Goal: Transaction & Acquisition: Purchase product/service

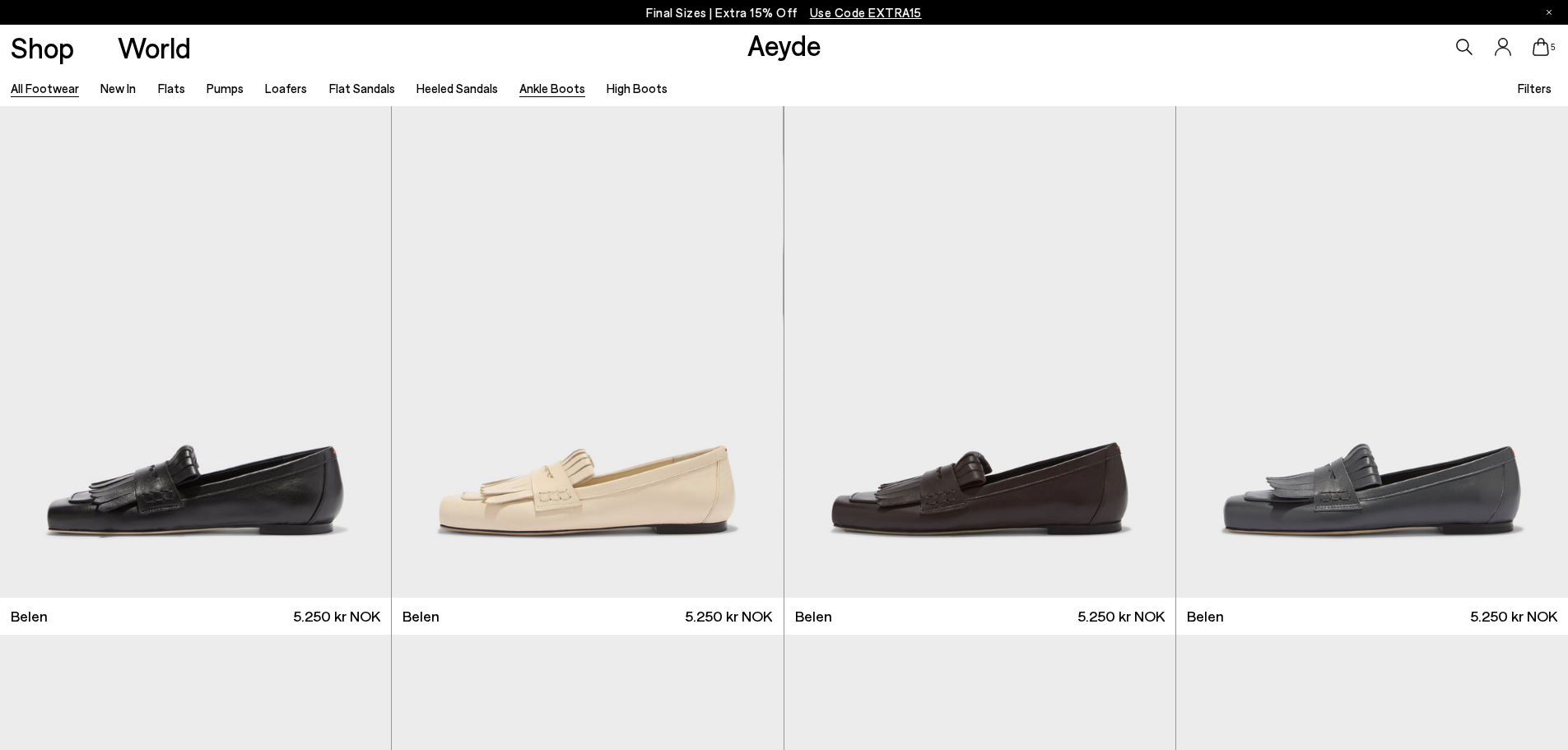
click at [533, 90] on link "Ankle Boots" at bounding box center [552, 88] width 66 height 15
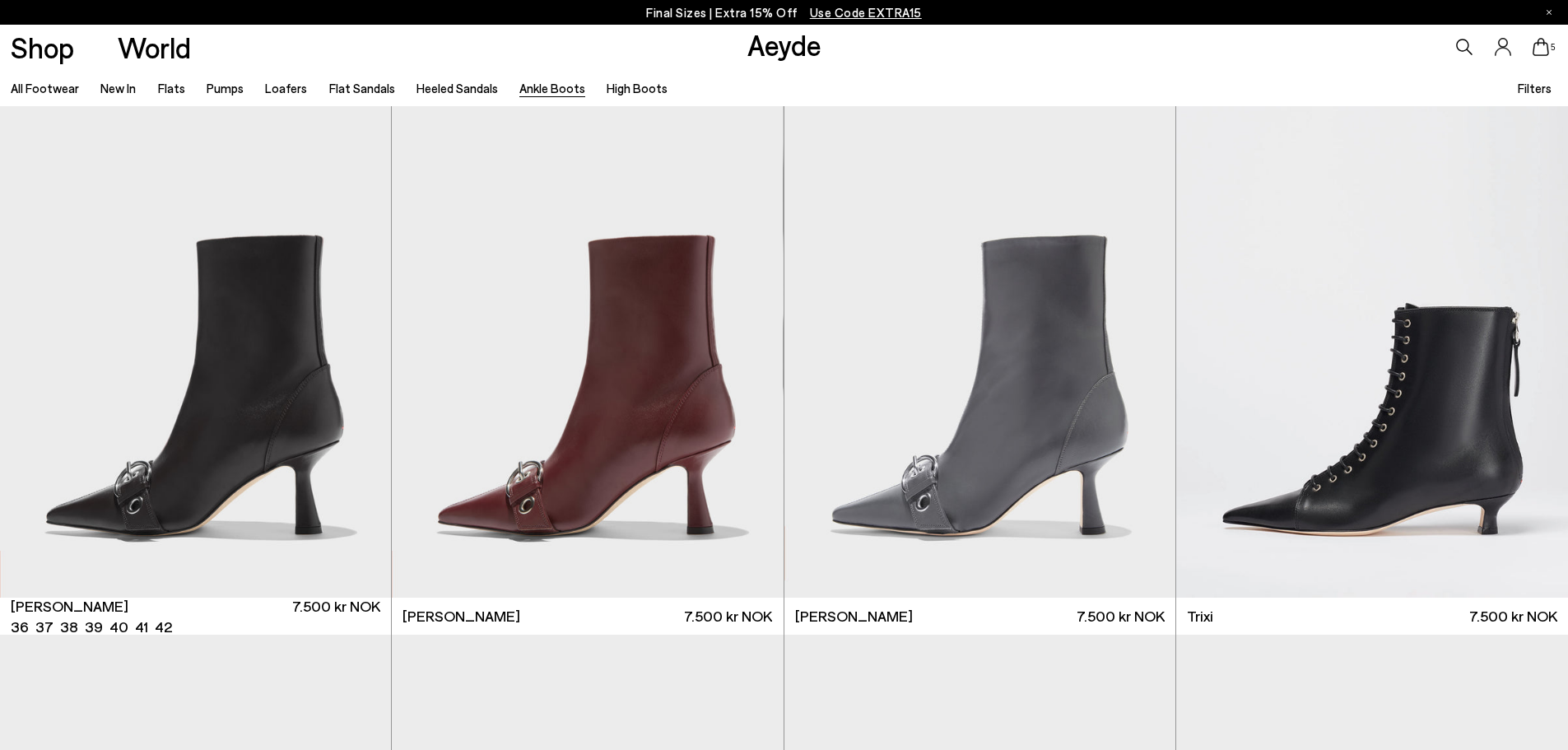
scroll to position [576, 0]
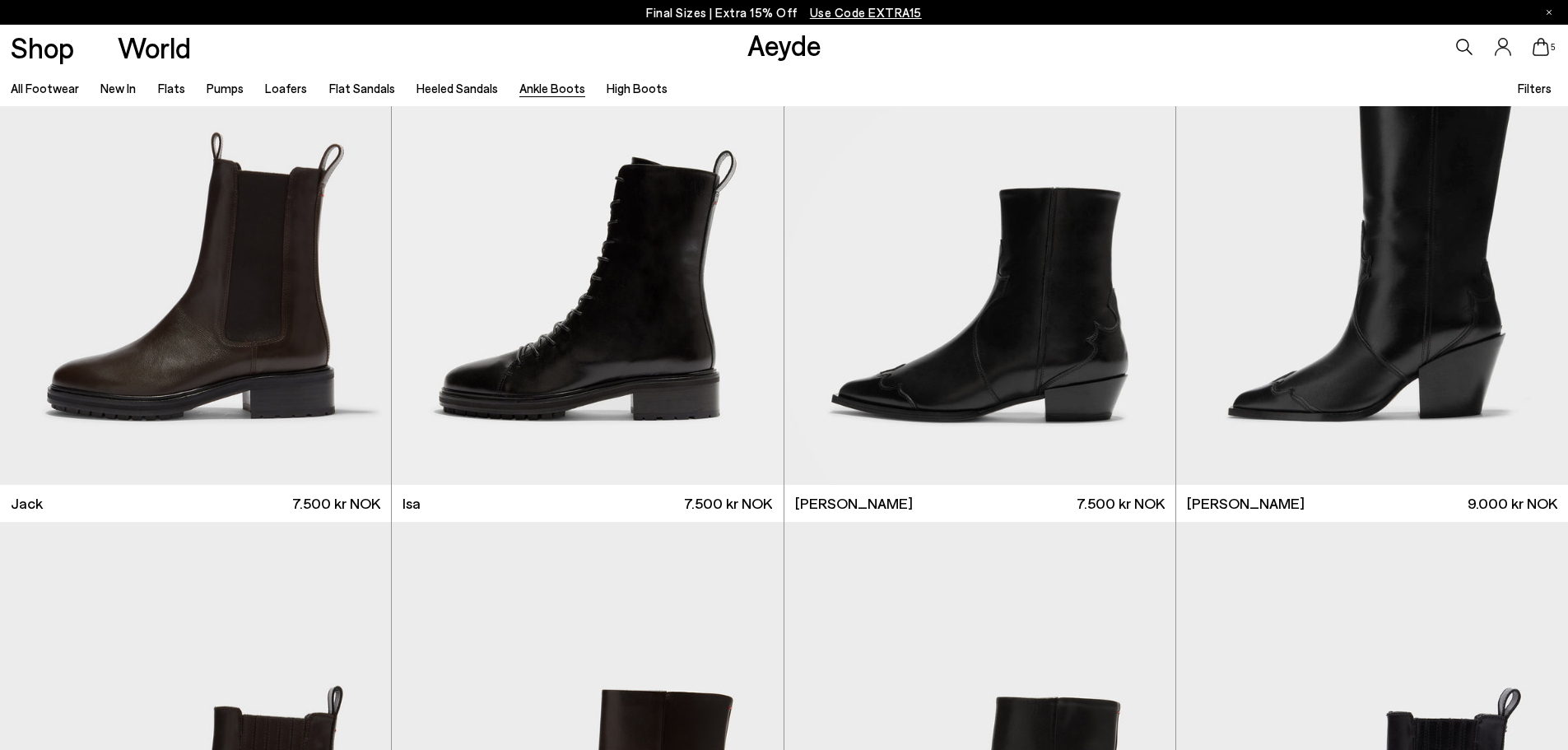
scroll to position [3807, 0]
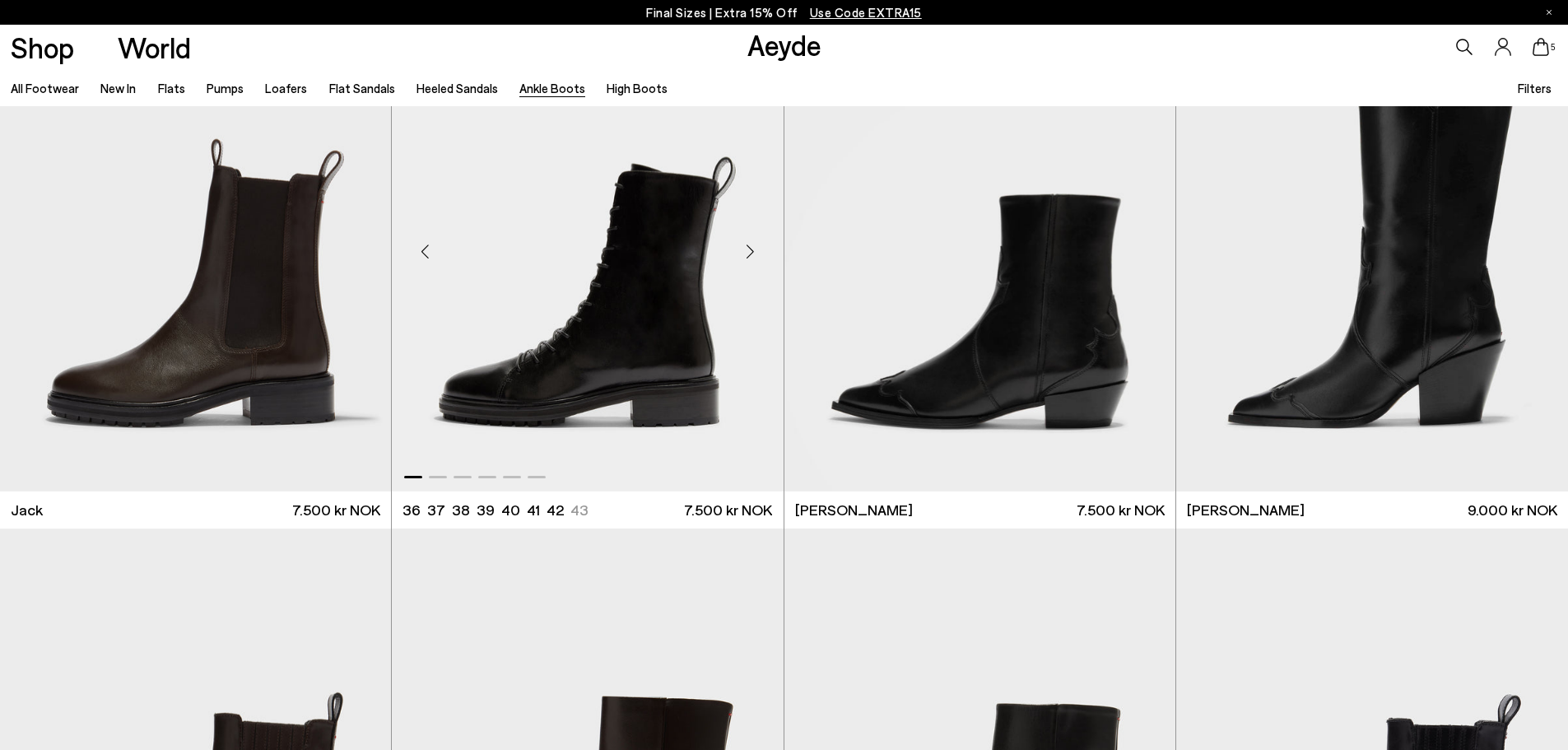
click at [629, 337] on img "1 / 6" at bounding box center [588, 245] width 391 height 491
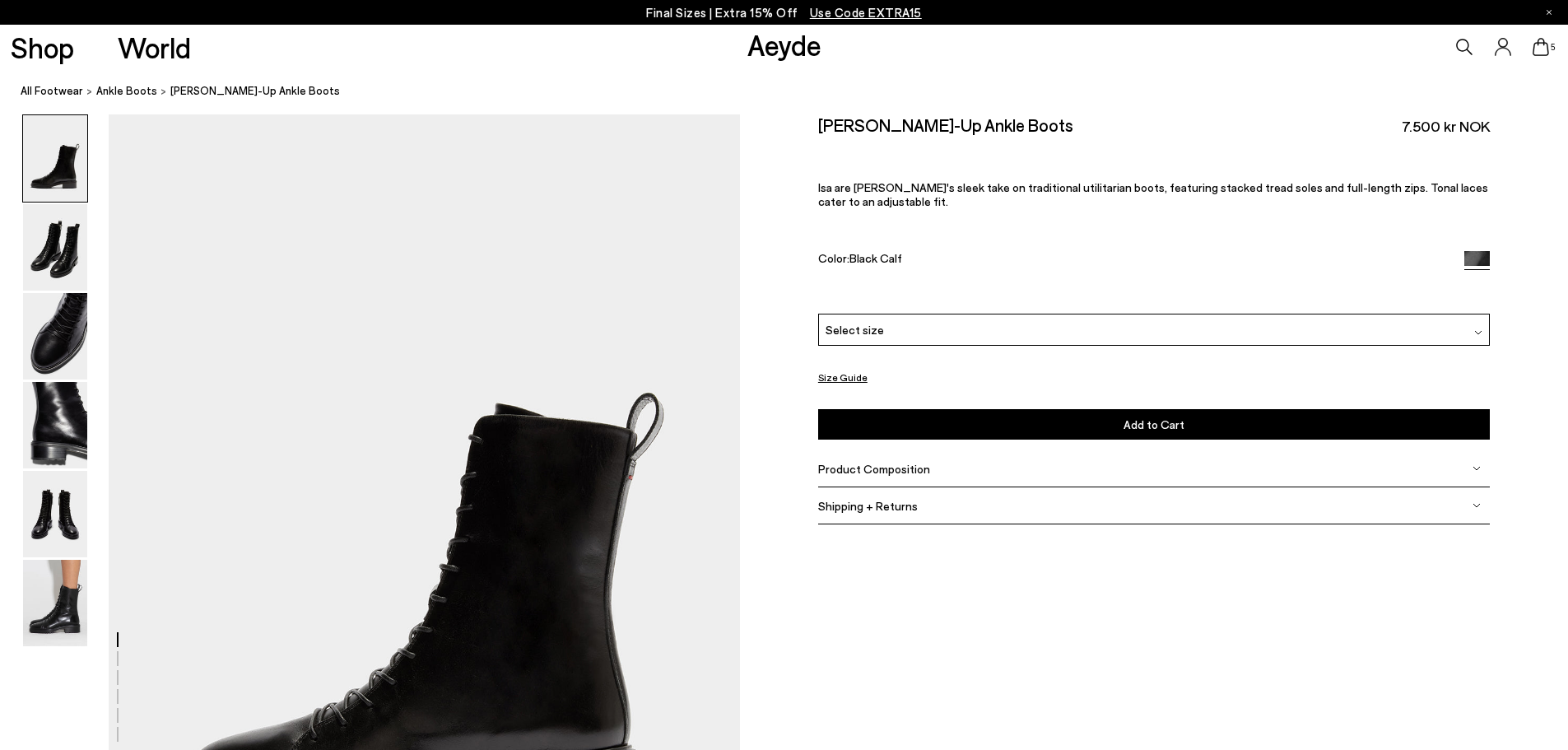
scroll to position [246, 0]
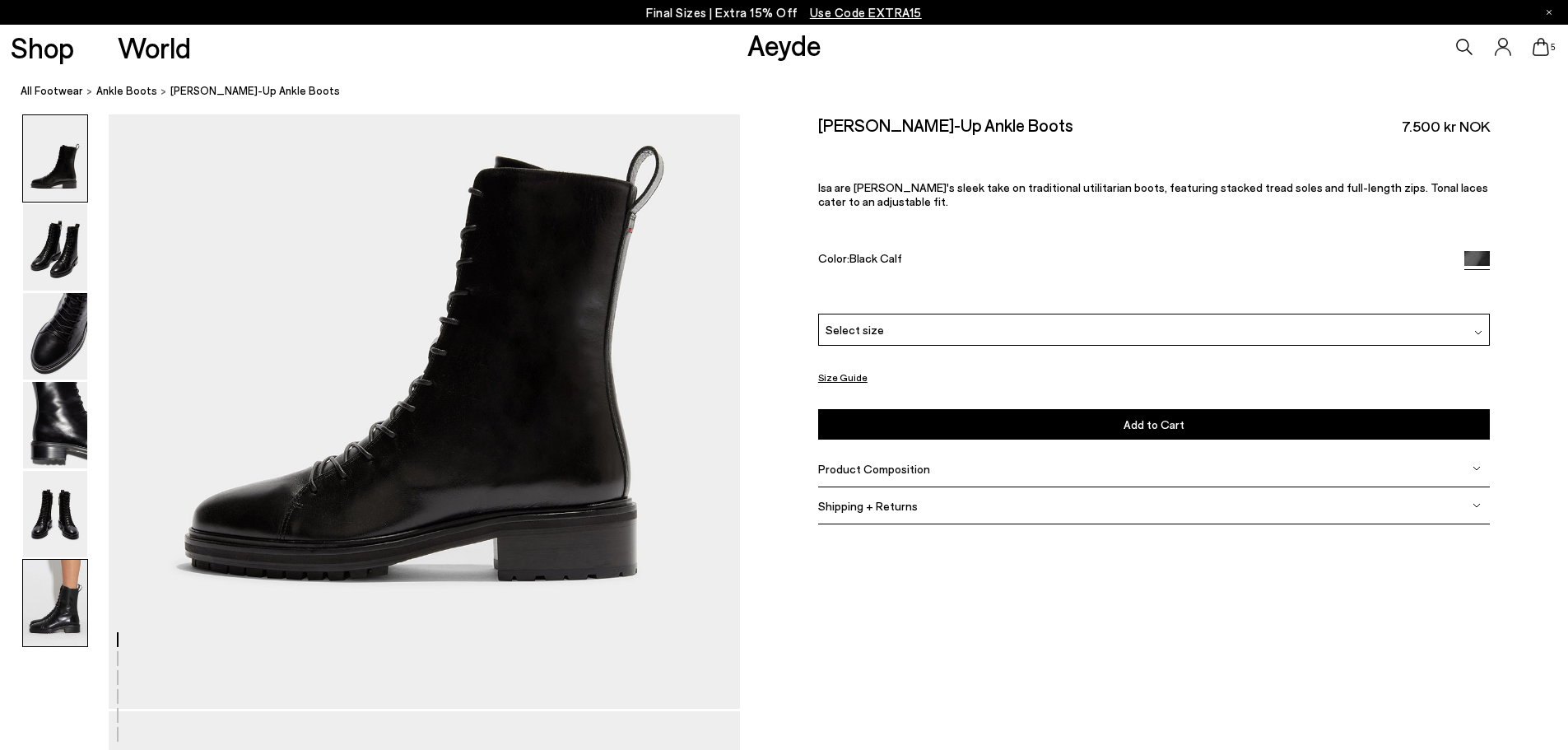
click at [67, 599] on img at bounding box center [54, 603] width 64 height 87
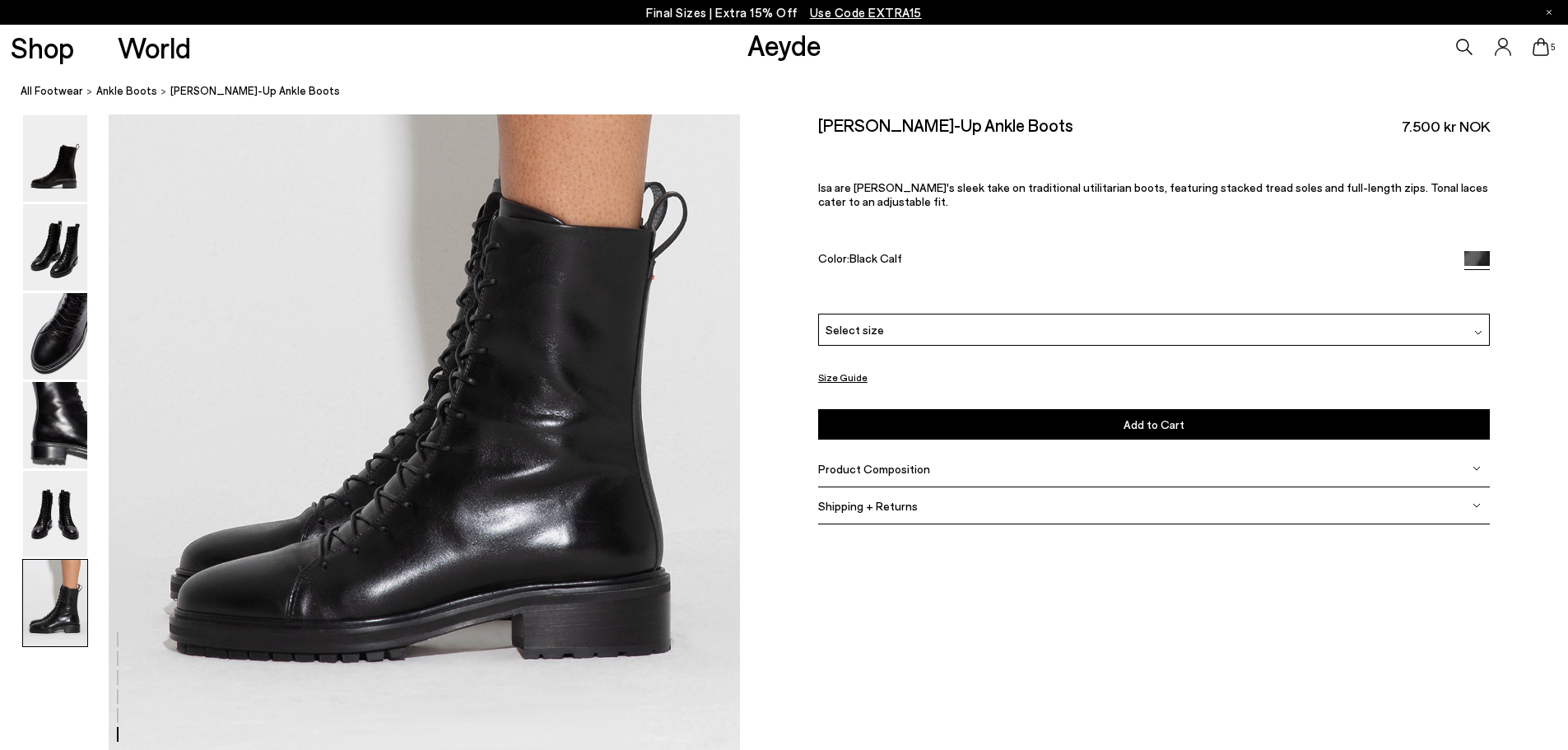
scroll to position [4416, 0]
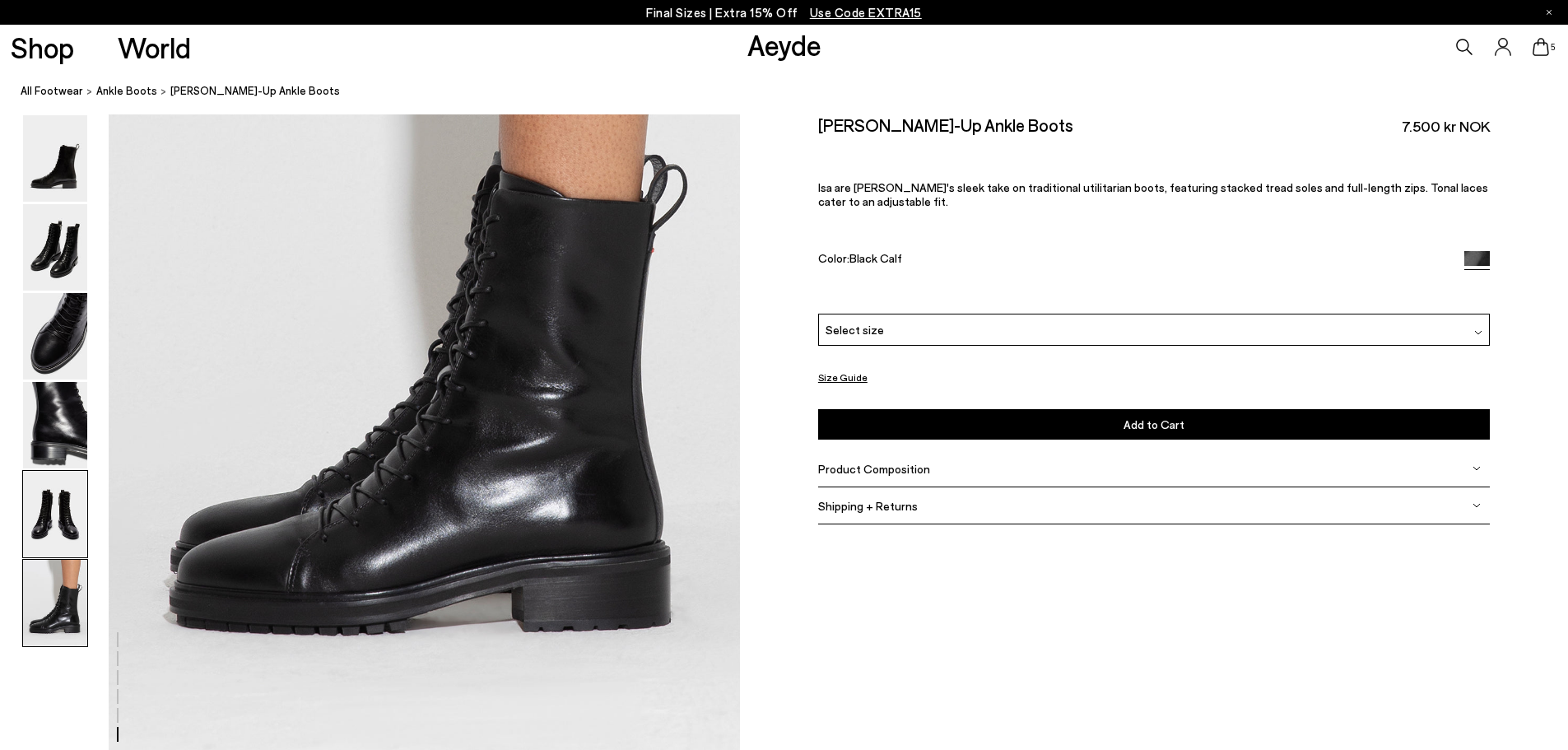
click at [64, 499] on img at bounding box center [54, 514] width 64 height 87
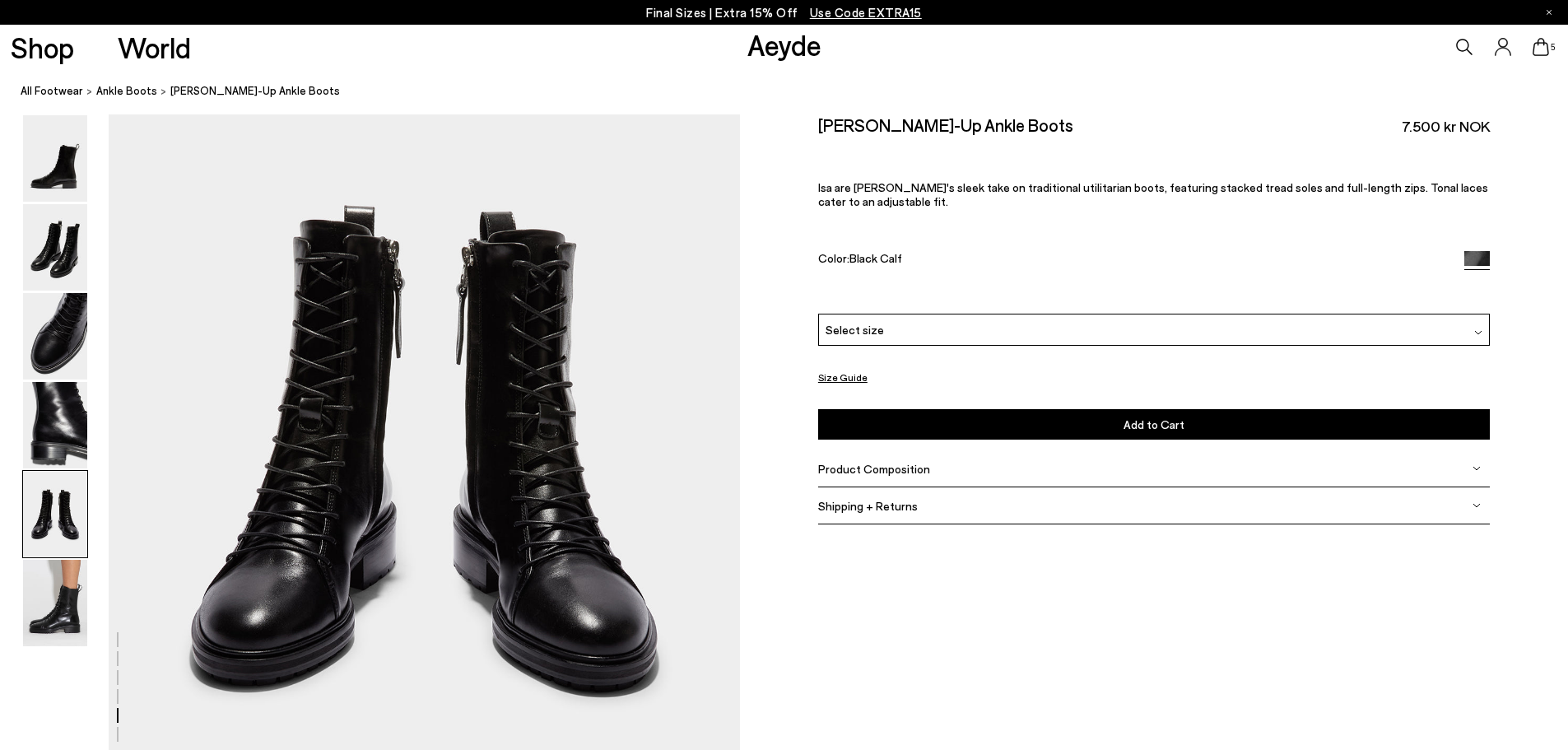
scroll to position [3377, 0]
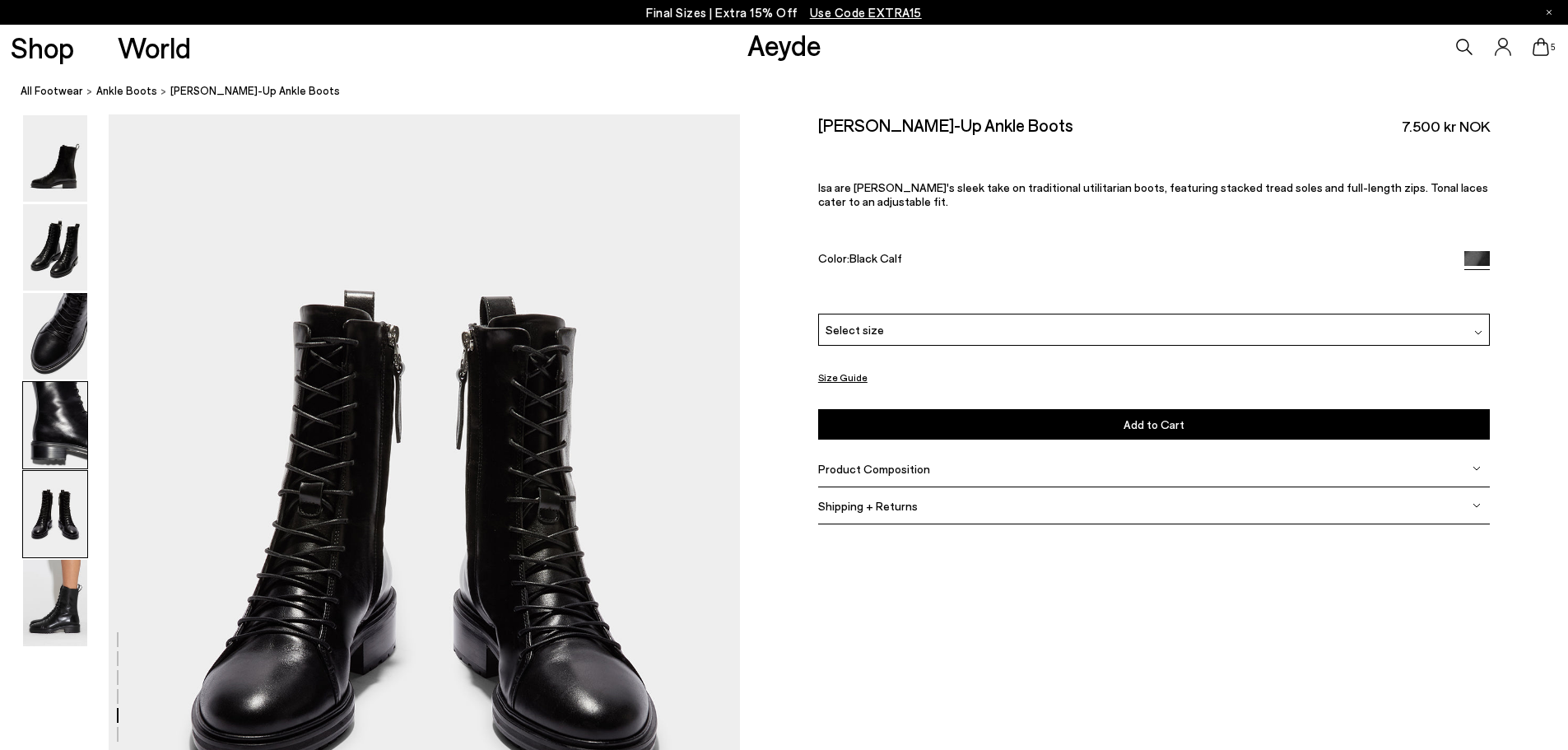
click at [76, 444] on img at bounding box center [54, 425] width 64 height 87
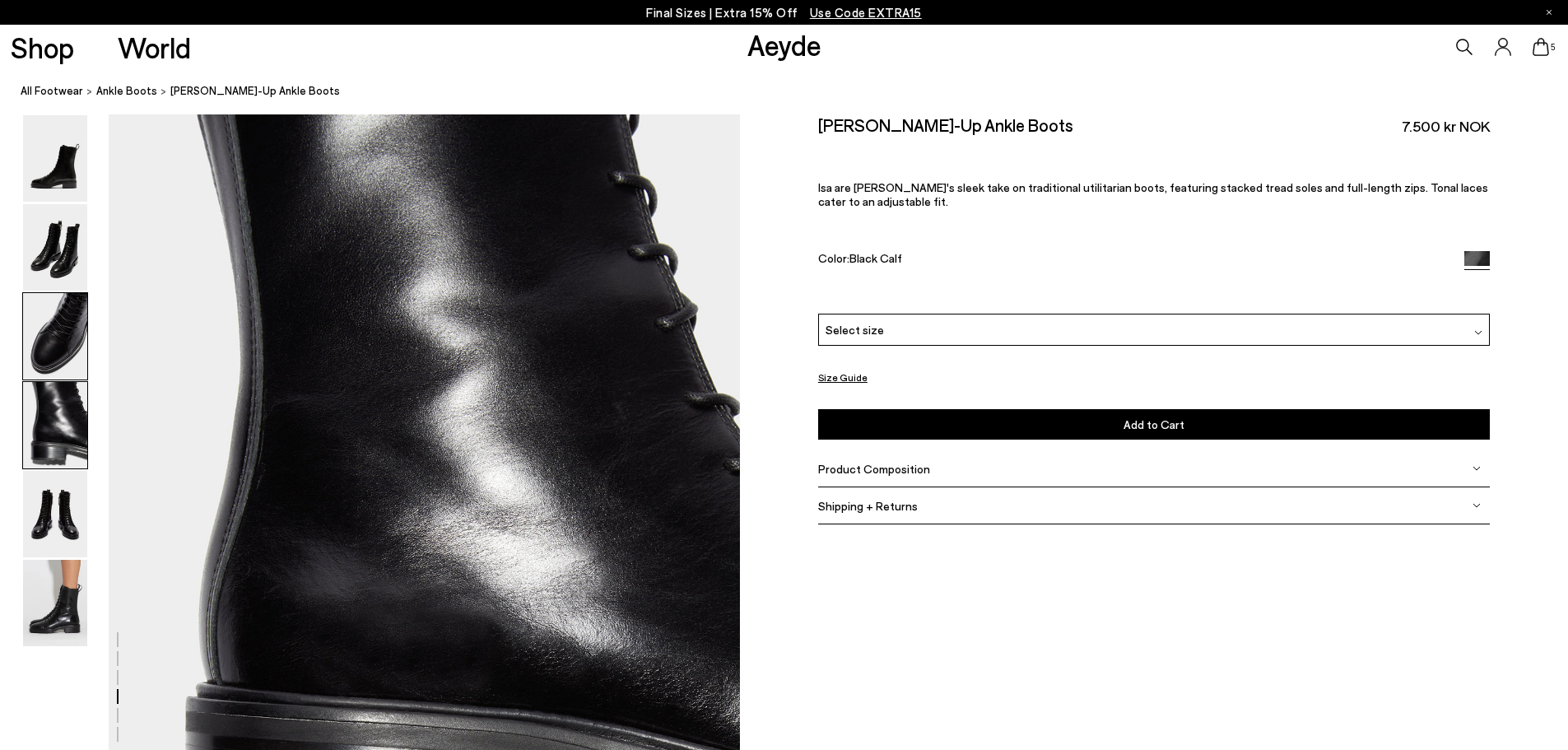
click at [82, 353] on img at bounding box center [54, 336] width 64 height 87
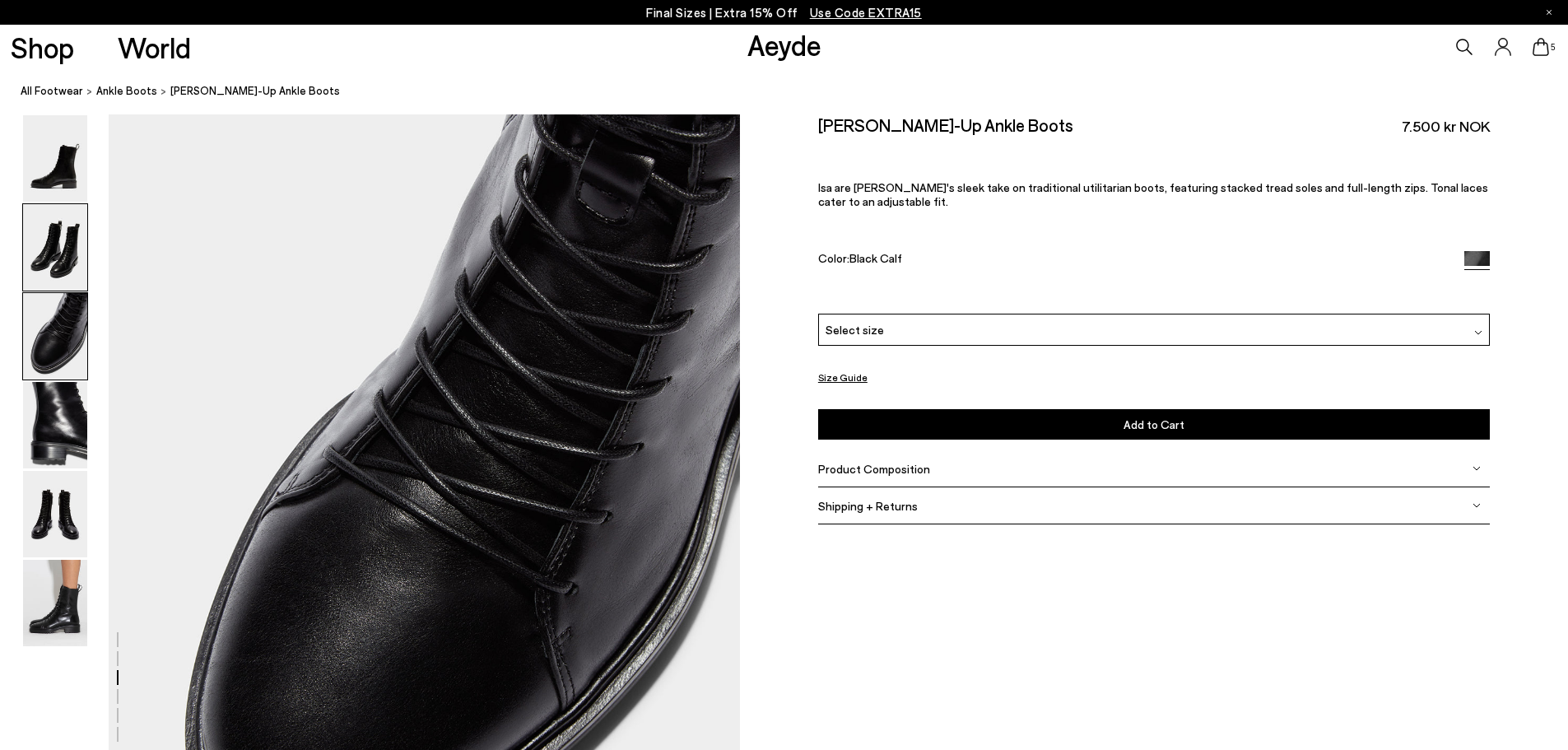
click at [46, 267] on img at bounding box center [54, 247] width 64 height 87
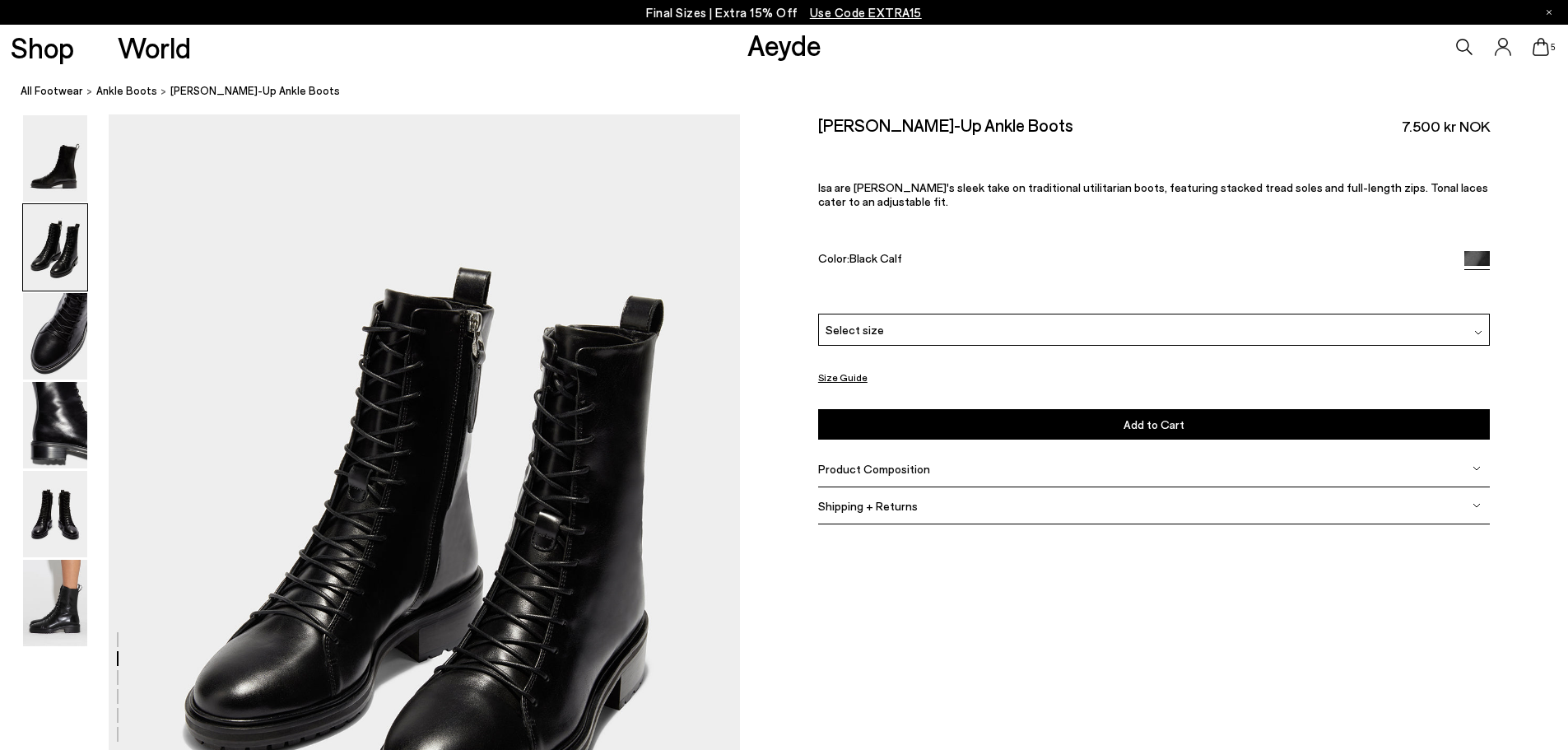
scroll to position [846, 0]
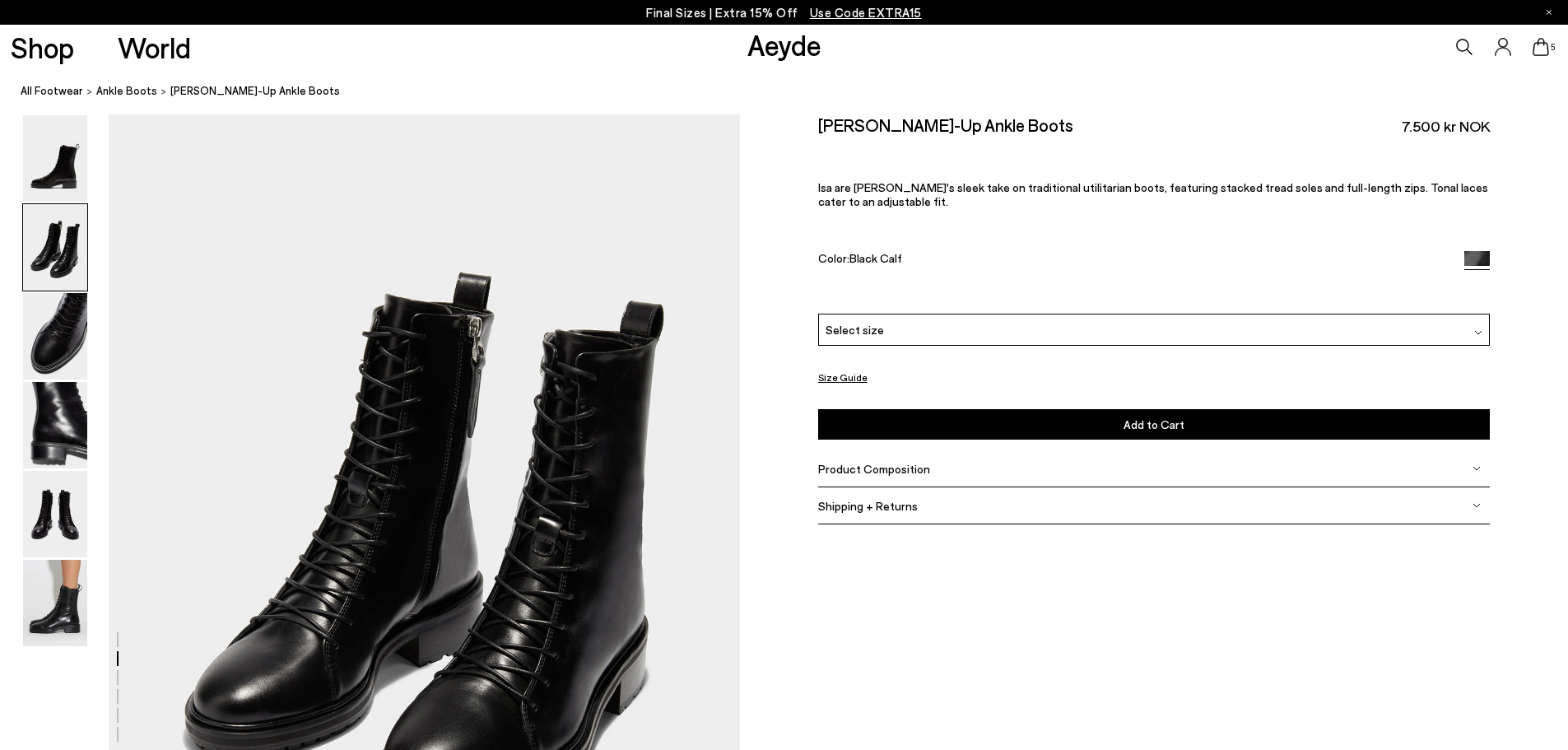
click at [40, 204] on div at bounding box center [54, 247] width 66 height 88
click at [57, 167] on img at bounding box center [54, 158] width 64 height 87
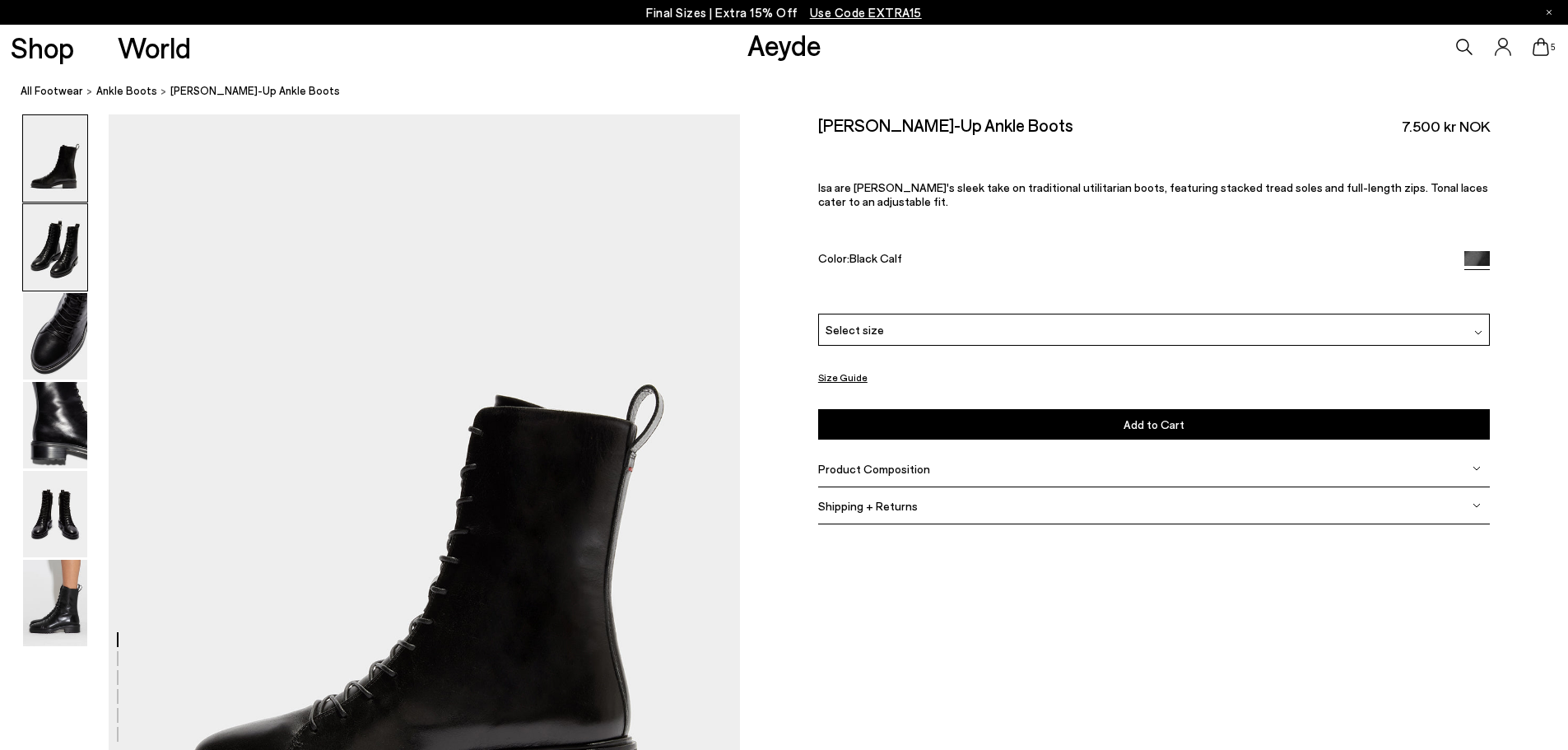
scroll to position [0, 0]
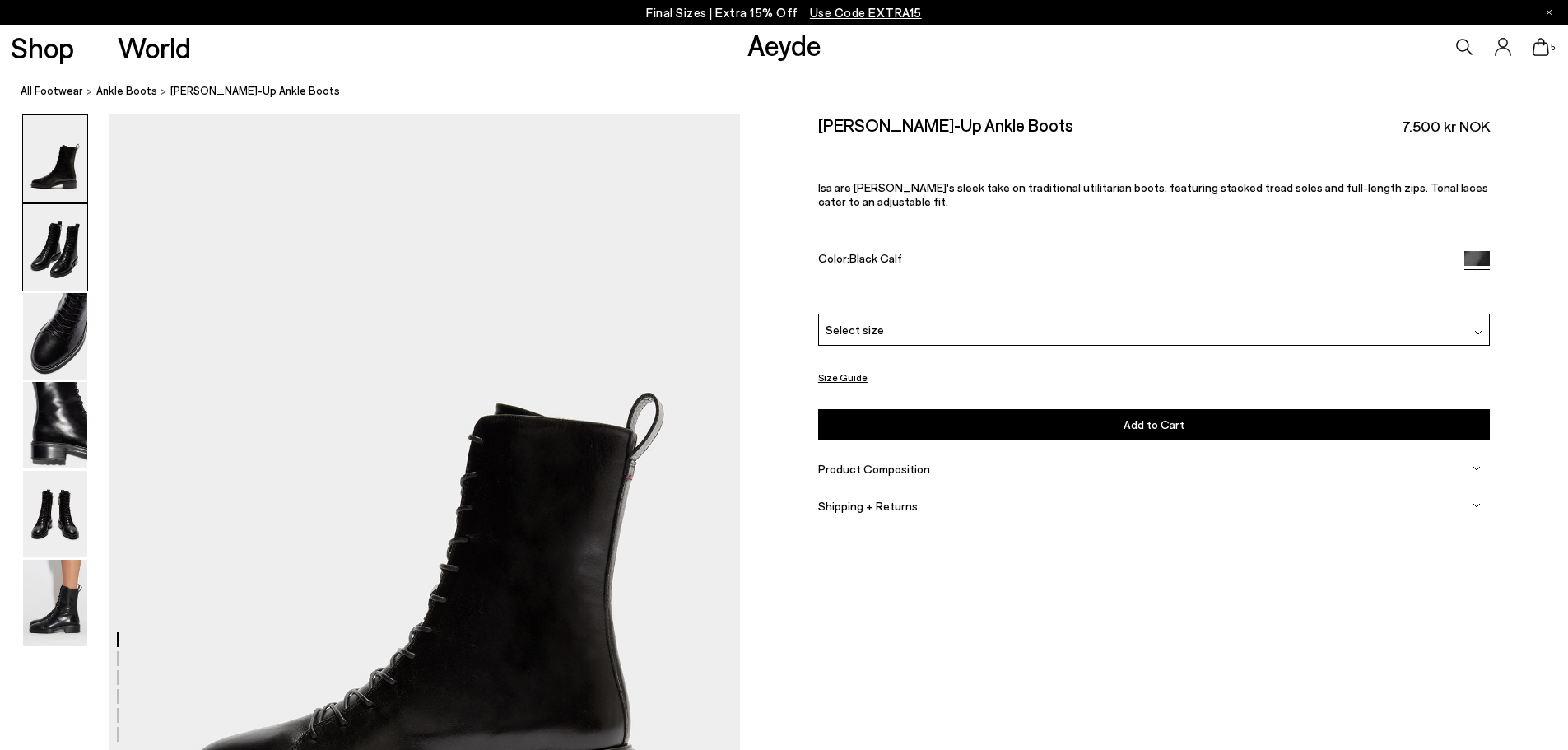
click at [59, 254] on img at bounding box center [54, 247] width 64 height 87
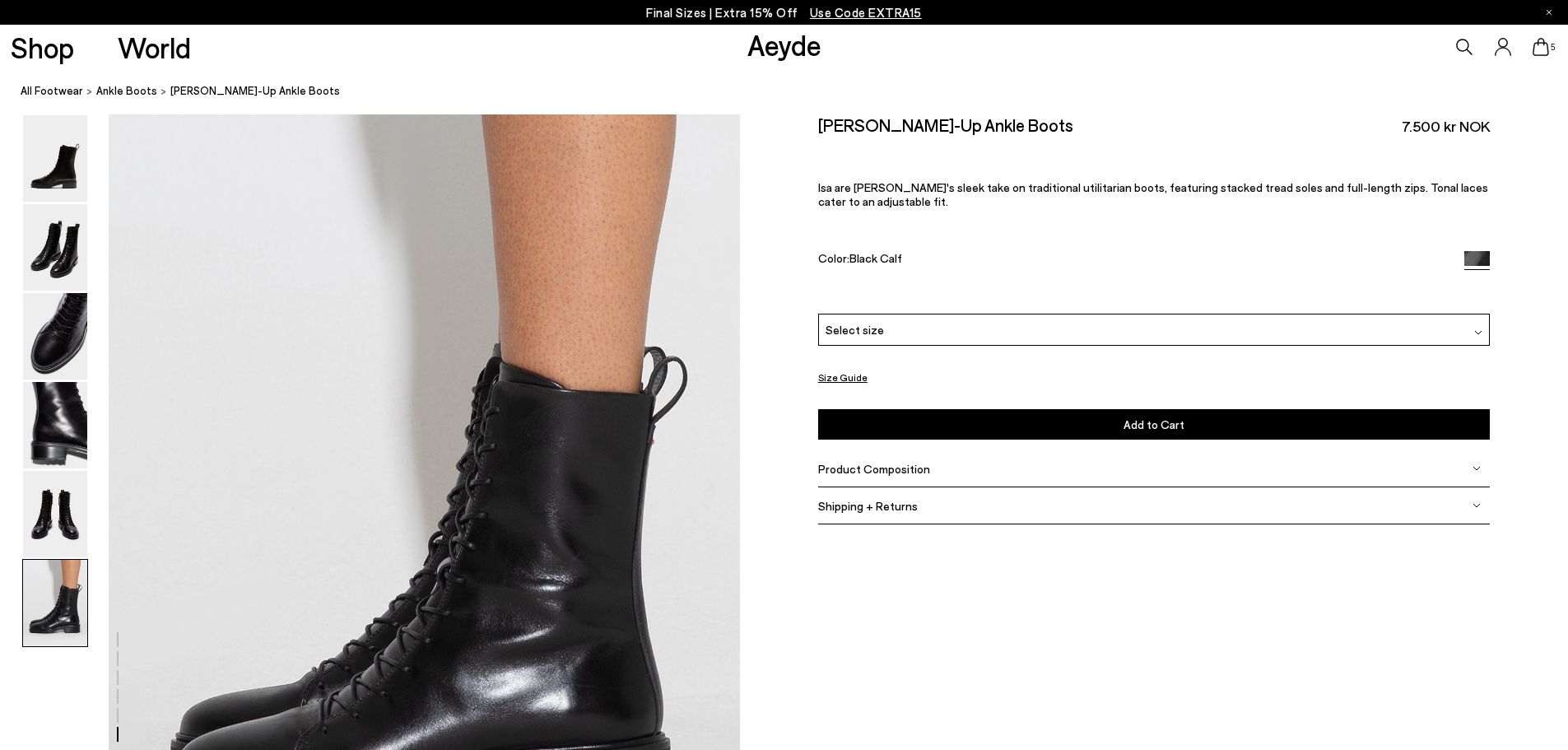
scroll to position [4384, 0]
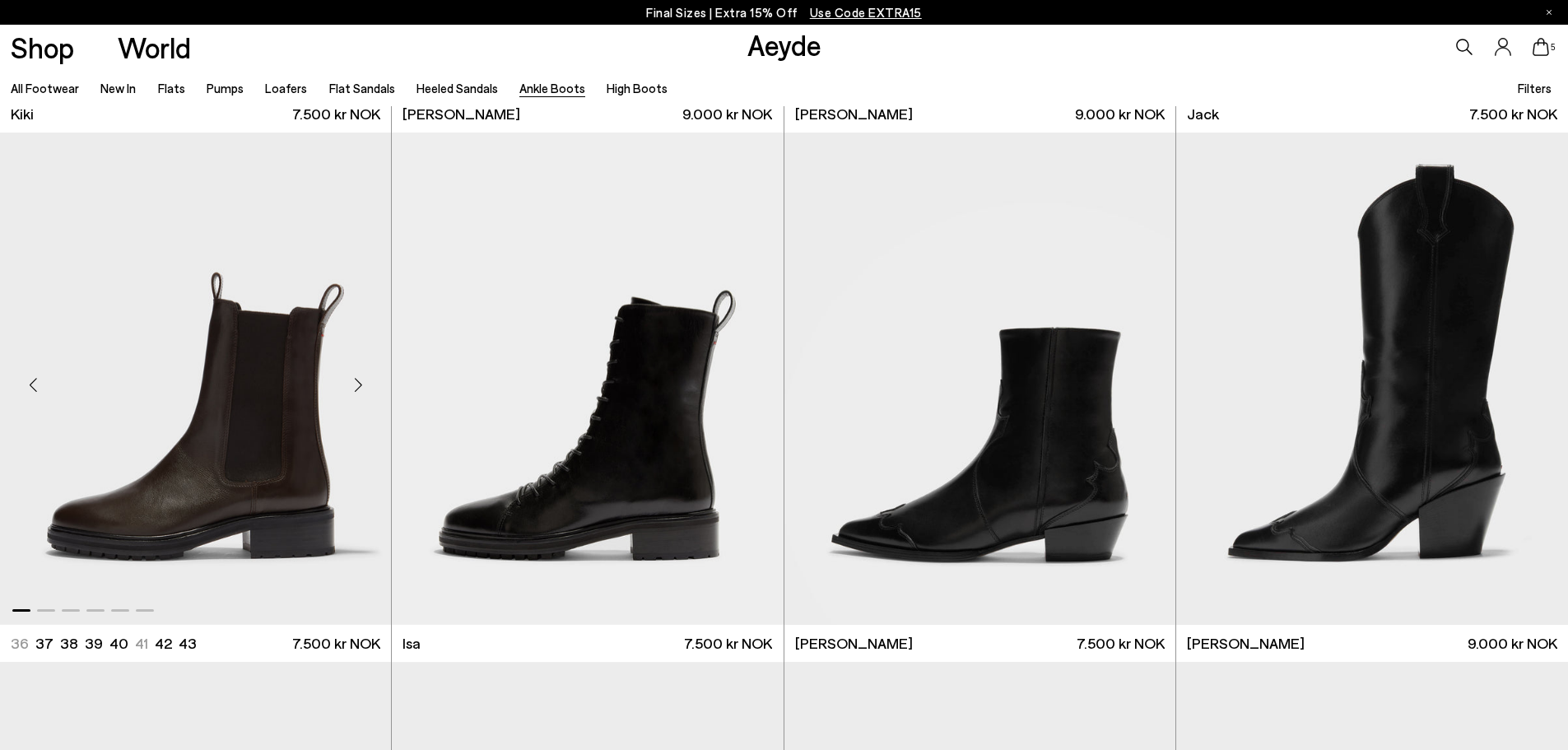
scroll to position [3645, 0]
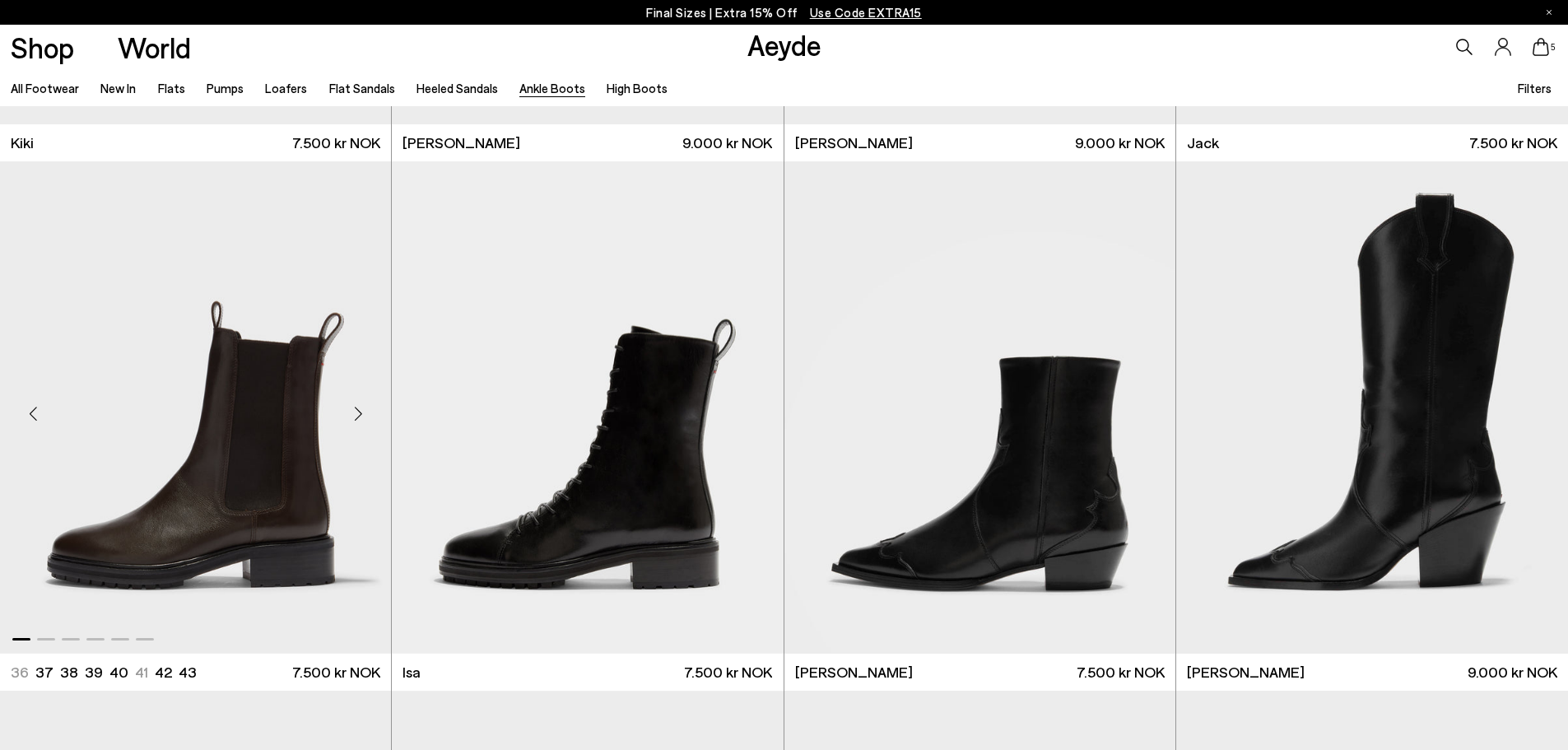
click at [254, 426] on img "1 / 6" at bounding box center [196, 407] width 391 height 491
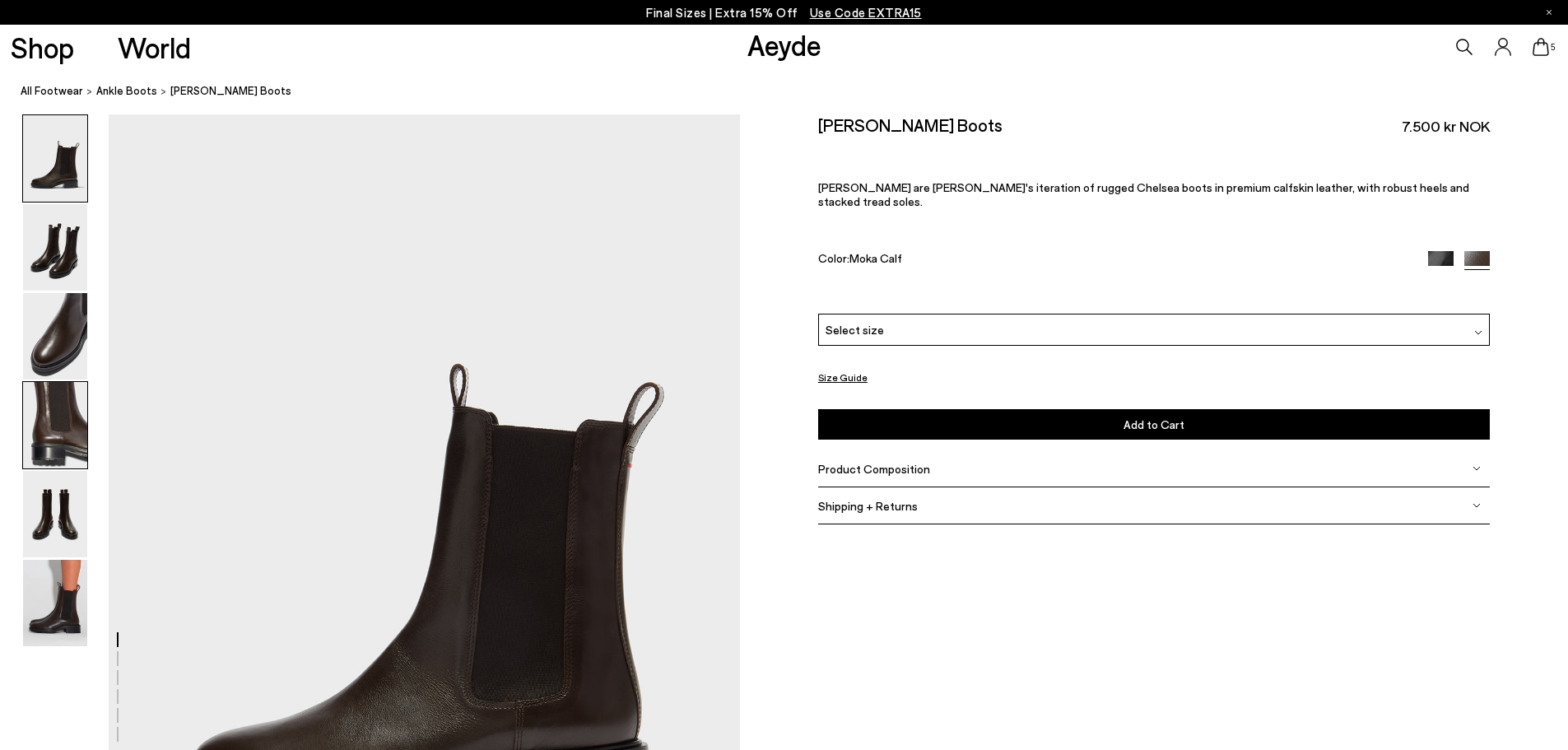
click at [46, 417] on img at bounding box center [54, 425] width 64 height 87
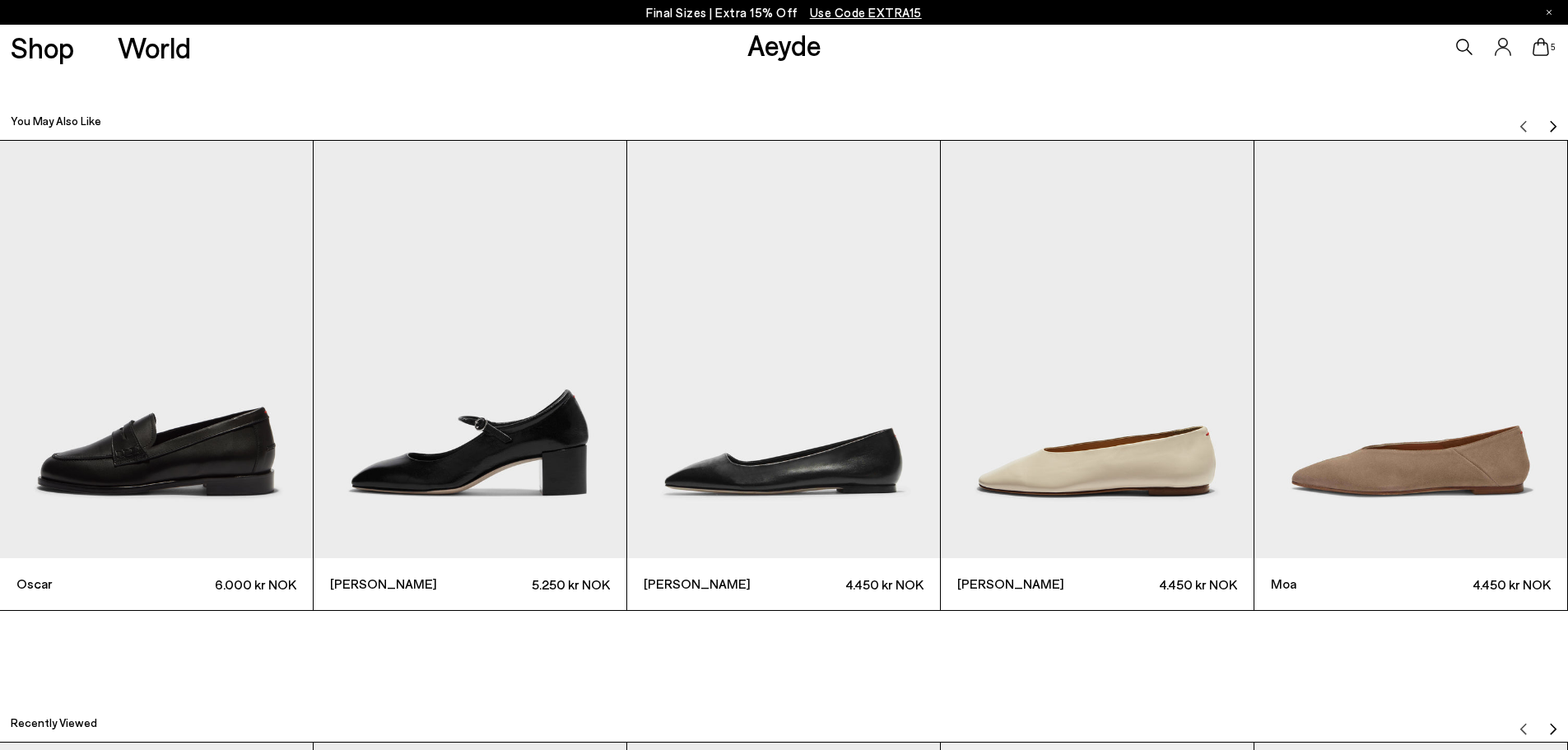
scroll to position [5167, 0]
